Goal: Task Accomplishment & Management: Use online tool/utility

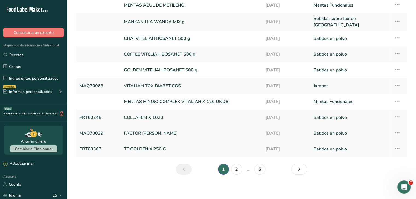
click at [98, 129] on link "MAQ70039" at bounding box center [98, 133] width 38 height 11
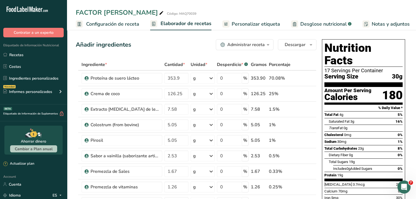
click at [272, 49] on button "Administrar receta" at bounding box center [245, 44] width 58 height 11
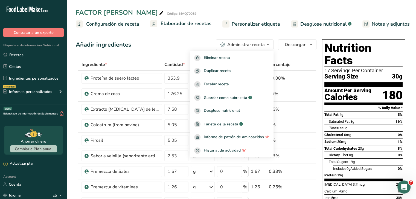
click at [261, 29] on link "Personalizar etiqueta" at bounding box center [251, 24] width 58 height 12
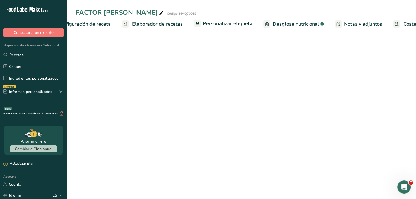
scroll to position [0, 66]
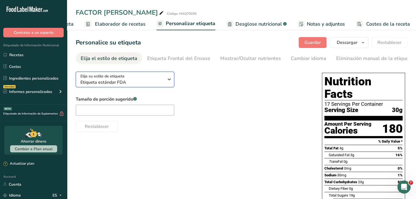
click at [170, 81] on icon "button" at bounding box center [169, 80] width 7 height 10
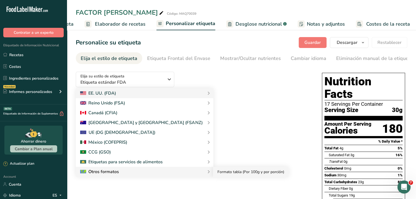
click at [213, 171] on link "Formato tabla (Por 100g y por porción)" at bounding box center [250, 172] width 75 height 10
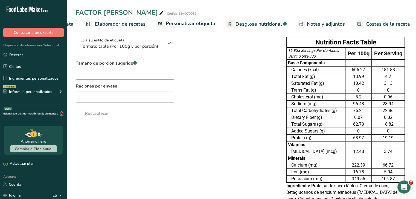
scroll to position [0, 0]
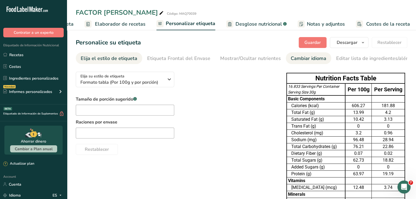
click at [299, 57] on div "Cambiar idioma" at bounding box center [308, 58] width 36 height 7
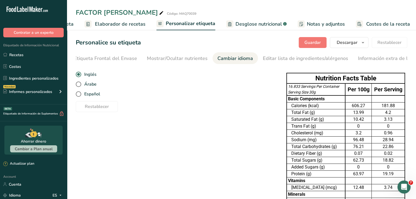
scroll to position [0, 93]
click at [84, 94] on span "Español" at bounding box center [90, 94] width 19 height 5
click at [79, 94] on input "Español" at bounding box center [78, 95] width 4 height 4
radio input "true"
radio input "false"
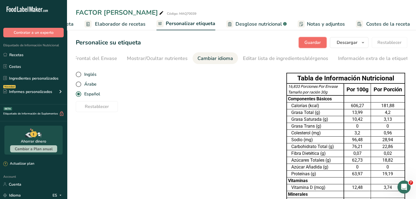
click at [307, 38] on button "Guardar" at bounding box center [312, 42] width 28 height 11
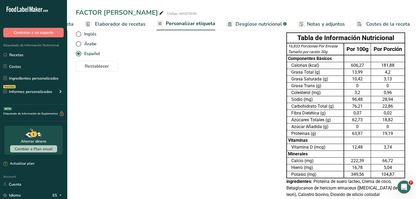
scroll to position [40, 0]
click at [237, 25] on span "Desglose nutricional" at bounding box center [258, 23] width 46 height 7
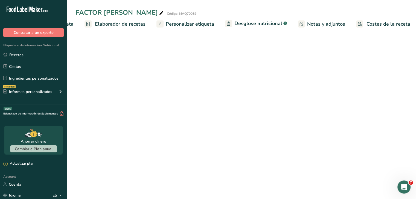
select select "Calories"
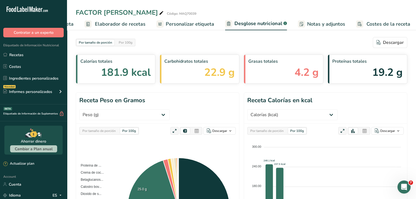
click at [171, 29] on link "Personalizar etiqueta" at bounding box center [185, 24] width 58 height 12
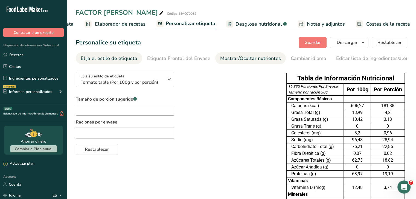
click at [220, 55] on div "Mostrar/Ocultar nutrientes" at bounding box center [250, 58] width 61 height 7
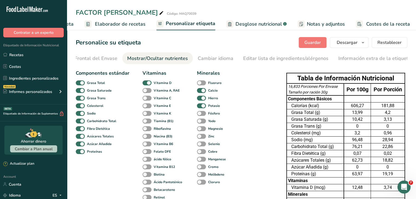
scroll to position [0, 93]
click at [149, 98] on span at bounding box center [146, 98] width 9 height 5
click at [146, 98] on input "Vitamina C" at bounding box center [144, 98] width 4 height 4
checkbox input "true"
click at [148, 92] on span at bounding box center [146, 90] width 9 height 5
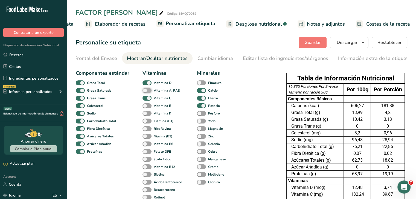
click at [146, 92] on input "Vitamina A, RAE" at bounding box center [144, 91] width 4 height 4
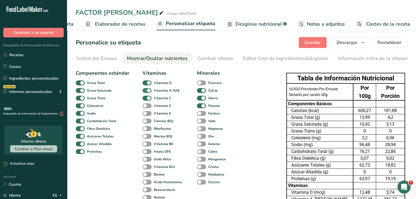
click at [148, 92] on span at bounding box center [146, 90] width 9 height 5
click at [146, 92] on input "Vitamina A, RAE" at bounding box center [144, 91] width 4 height 4
checkbox input "false"
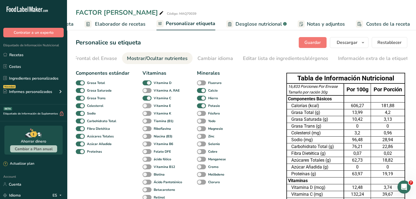
drag, startPoint x: 148, startPoint y: 97, endPoint x: 149, endPoint y: 106, distance: 9.6
click at [149, 106] on div "Vitaminas Vitamina D Vitamina A, RAE Vitamina C Vitamina E Vitamina K Tiamina (…" at bounding box center [162, 136] width 41 height 132
click at [147, 107] on span at bounding box center [146, 106] width 9 height 5
click at [146, 107] on input "Vitamina E" at bounding box center [144, 106] width 4 height 4
checkbox input "true"
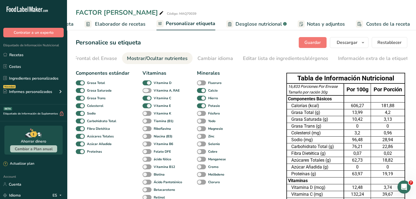
click at [148, 90] on span at bounding box center [146, 90] width 9 height 5
click at [146, 90] on input "Vitamina A, RAE" at bounding box center [144, 91] width 4 height 4
checkbox input "true"
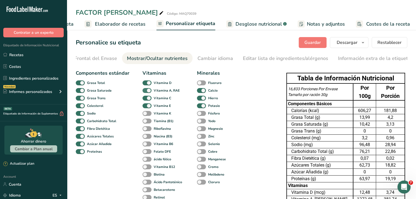
click at [148, 90] on div "Vitaminas Vitamina D Vitamina A, RAE Vitamina C Vitamina E Vitamina K Tiamina (…" at bounding box center [162, 136] width 41 height 132
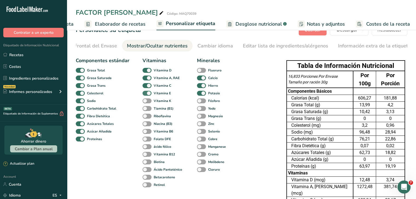
click at [148, 96] on span at bounding box center [146, 93] width 9 height 5
click at [146, 95] on input "Vitamina E" at bounding box center [144, 94] width 4 height 4
click at [148, 96] on span at bounding box center [146, 93] width 9 height 5
click at [146, 95] on input "Vitamina E" at bounding box center [144, 94] width 4 height 4
checkbox input "true"
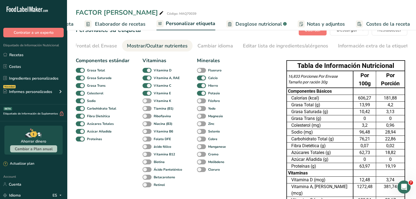
drag, startPoint x: 148, startPoint y: 97, endPoint x: 148, endPoint y: 101, distance: 3.9
click at [148, 101] on div "Vitaminas Vitamina D Vitamina A, RAE Vitamina C Vitamina E Vitamina K Tiamina (…" at bounding box center [162, 123] width 41 height 132
click at [148, 111] on span at bounding box center [146, 108] width 9 height 5
click at [146, 110] on input "Tiamina (B1)" at bounding box center [144, 109] width 4 height 4
checkbox input "true"
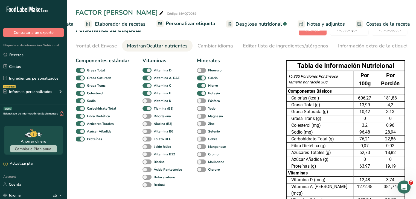
click at [147, 120] on div "Riboflavina" at bounding box center [147, 117] width 10 height 8
click at [147, 128] on div "Niacina (B3)" at bounding box center [147, 124] width 10 height 8
click at [147, 122] on div "Niacina (B3)" at bounding box center [147, 124] width 10 height 8
click at [148, 126] on span at bounding box center [146, 124] width 9 height 5
click at [146, 126] on input "Niacina (B3)" at bounding box center [144, 124] width 4 height 4
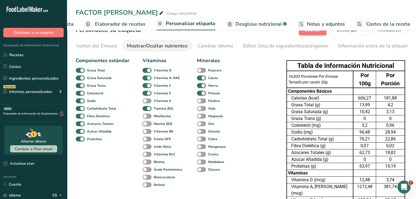
checkbox input "true"
click at [148, 115] on span at bounding box center [146, 116] width 9 height 5
click at [146, 115] on input "Riboflavina" at bounding box center [144, 116] width 4 height 4
click at [156, 117] on b "Riboflavina" at bounding box center [162, 116] width 17 height 5
click at [146, 117] on input "Riboflavina" at bounding box center [144, 116] width 4 height 4
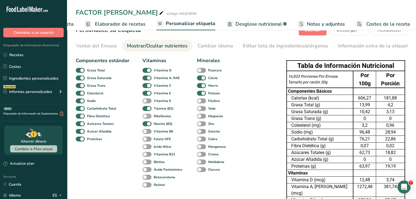
click at [148, 118] on span at bounding box center [146, 116] width 9 height 5
click at [146, 118] on input "Riboflavina" at bounding box center [144, 116] width 4 height 4
checkbox input "true"
click at [201, 118] on span at bounding box center [201, 116] width 9 height 5
click at [200, 118] on input "Magnesio" at bounding box center [199, 116] width 4 height 4
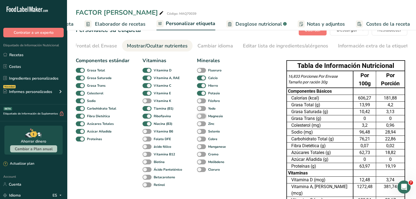
checkbox input "true"
click at [201, 127] on span at bounding box center [201, 124] width 9 height 5
click at [200, 126] on input "Zinc" at bounding box center [199, 124] width 4 height 4
checkbox input "true"
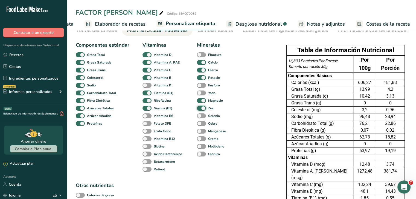
scroll to position [0, 0]
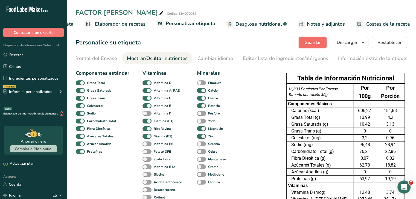
click at [322, 44] on button "Guardar" at bounding box center [312, 42] width 28 height 11
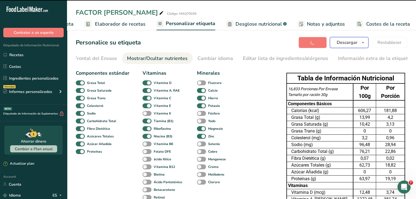
click at [343, 43] on span "Descargar" at bounding box center [346, 42] width 21 height 7
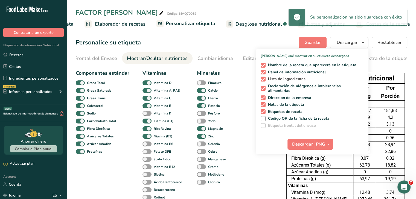
click at [263, 78] on span at bounding box center [262, 79] width 5 height 5
click at [263, 78] on input "Lista de ingredientes" at bounding box center [262, 79] width 4 height 4
checkbox input "false"
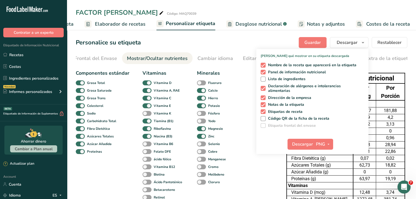
click at [262, 69] on div "Nombre de la receta que aparecerá en la etiqueta Panel de información nutricion…" at bounding box center [312, 94] width 112 height 67
click at [263, 65] on span at bounding box center [262, 65] width 5 height 5
click at [263, 65] on input "Nombre de la receta que aparecerá en la etiqueta" at bounding box center [262, 65] width 4 height 4
checkbox input "false"
click at [264, 97] on span at bounding box center [262, 98] width 5 height 5
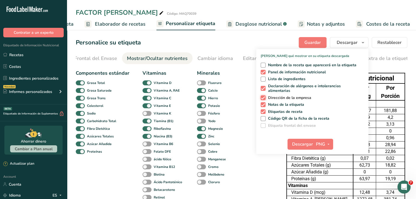
click at [264, 97] on input "Dirección de la empresa" at bounding box center [262, 98] width 4 height 4
checkbox input "false"
click at [262, 106] on span at bounding box center [262, 104] width 5 height 5
click at [262, 106] on input "Notas de la etiqueta" at bounding box center [262, 105] width 4 height 4
checkbox input "false"
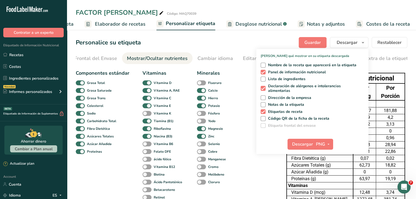
click at [264, 108] on div "Nombre de la receta que aparecerá en la etiqueta Panel de información nutricion…" at bounding box center [312, 94] width 112 height 67
click at [264, 112] on span at bounding box center [262, 112] width 5 height 5
click at [264, 112] on input "Etiquetas de receta" at bounding box center [262, 112] width 4 height 4
checkbox input "false"
click at [297, 142] on span "Descargar" at bounding box center [302, 144] width 21 height 7
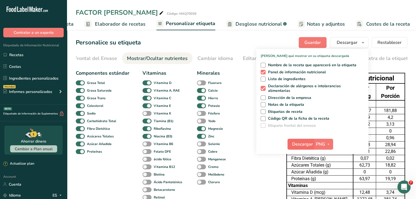
scroll to position [0, 61]
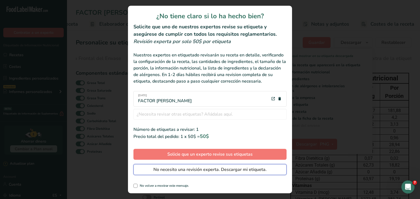
click at [250, 169] on span "No necesito una revisión experta. Descargar mi etiqueta." at bounding box center [209, 170] width 113 height 7
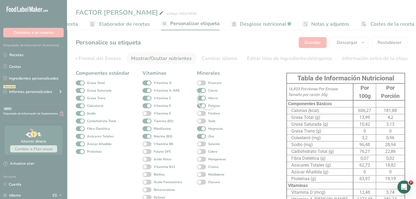
click at [250, 169] on div at bounding box center [208, 99] width 416 height 199
